Goal: Find specific page/section: Find specific page/section

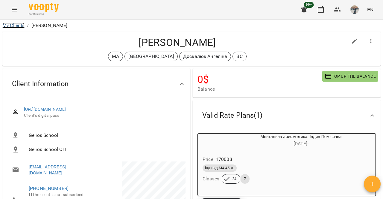
click at [19, 24] on link "My Clients" at bounding box center [13, 25] width 22 height 6
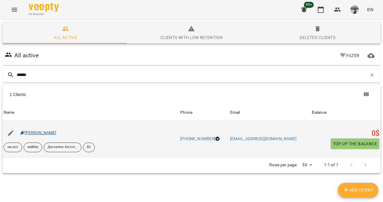
type input "******"
click at [45, 132] on link "[PERSON_NAME]" at bounding box center [38, 132] width 36 height 5
